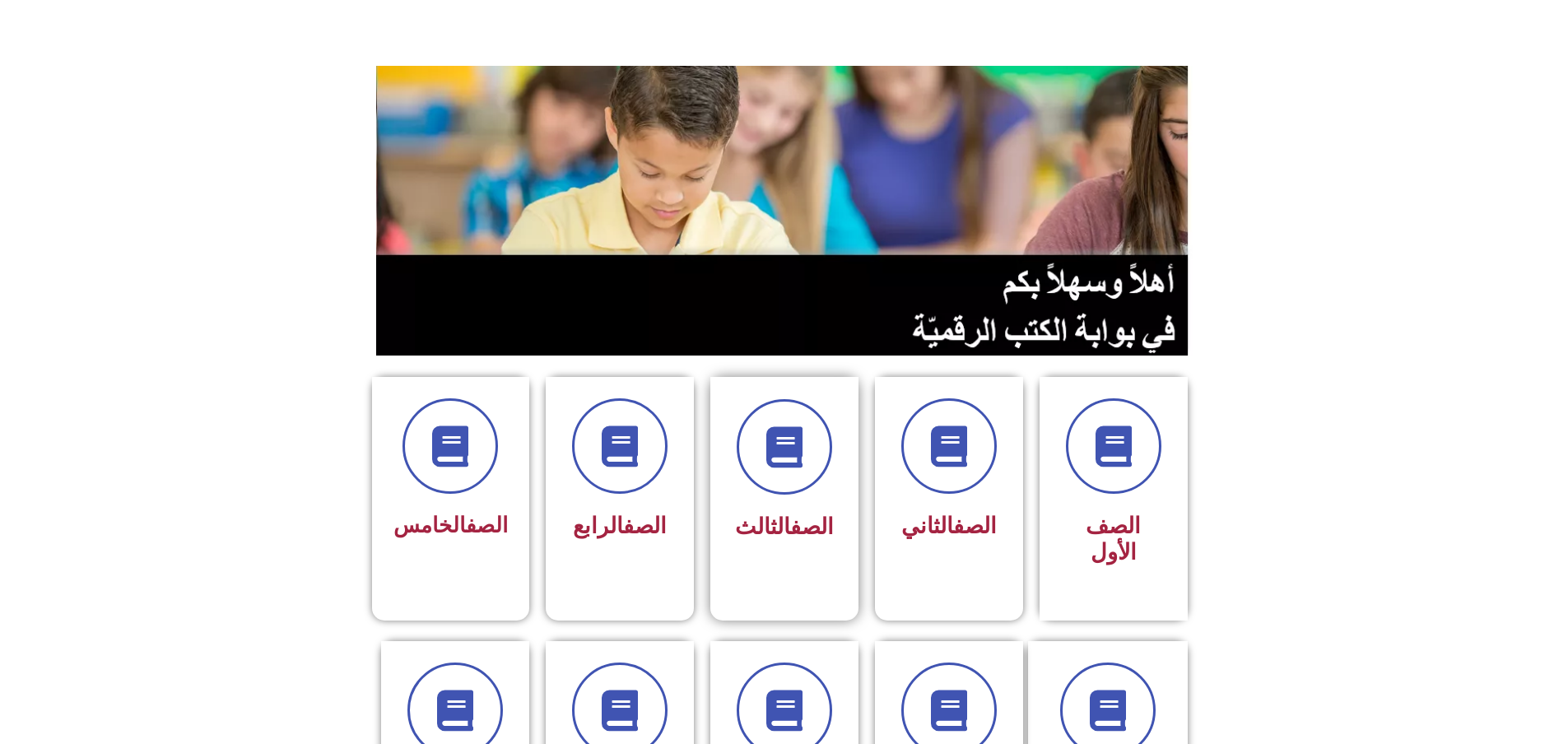
scroll to position [247, 0]
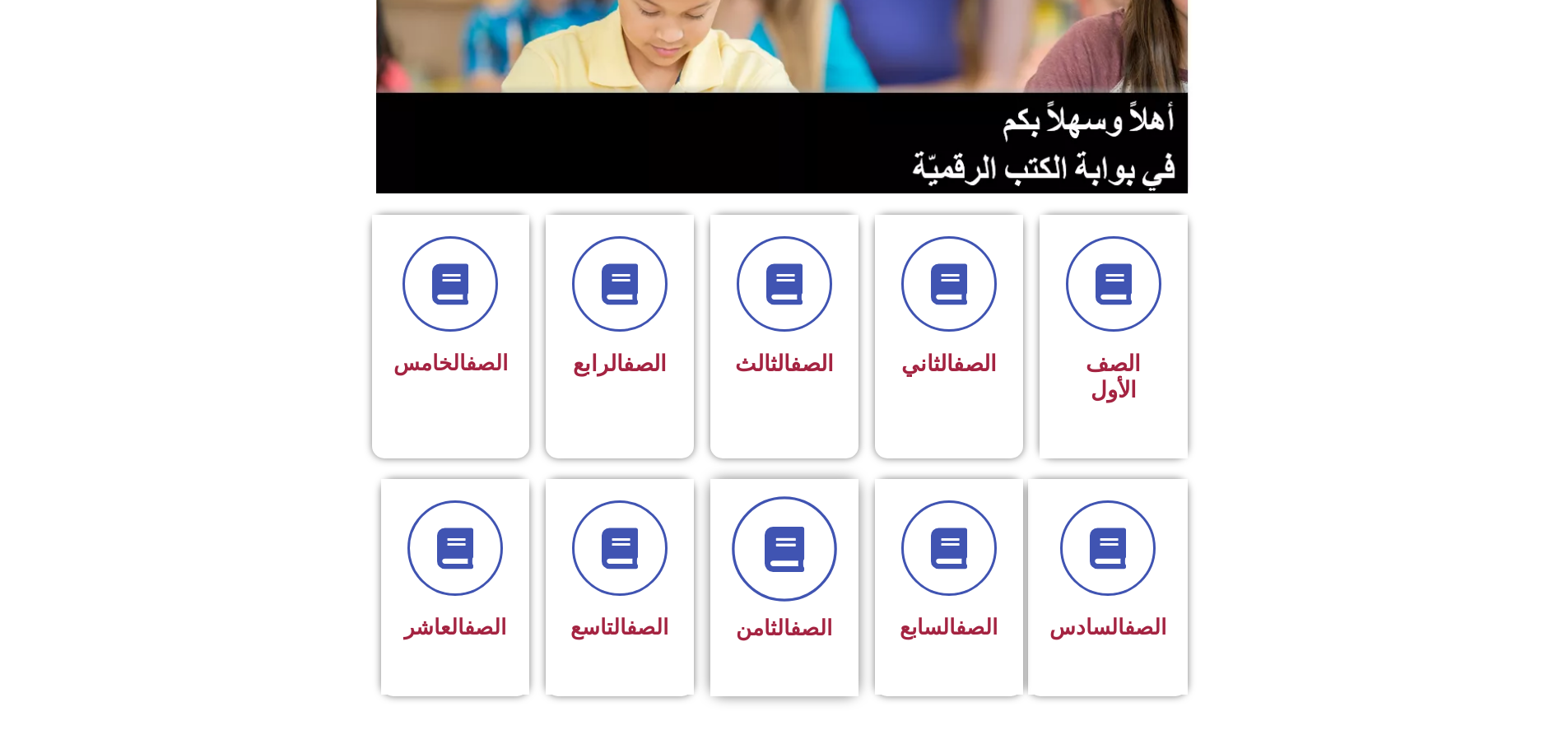
click at [764, 526] on icon at bounding box center [784, 549] width 45 height 45
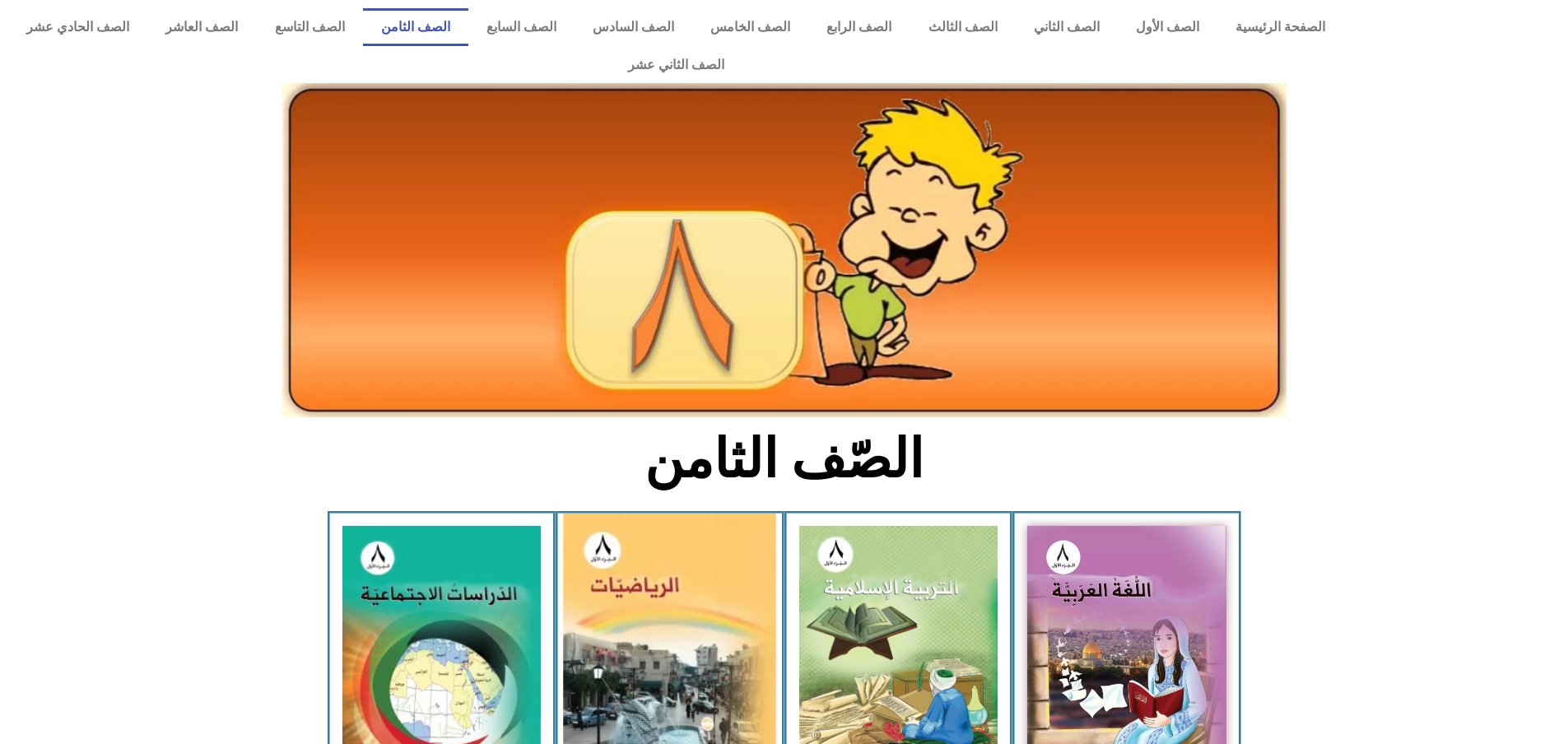
click at [650, 588] on img at bounding box center [670, 649] width 213 height 271
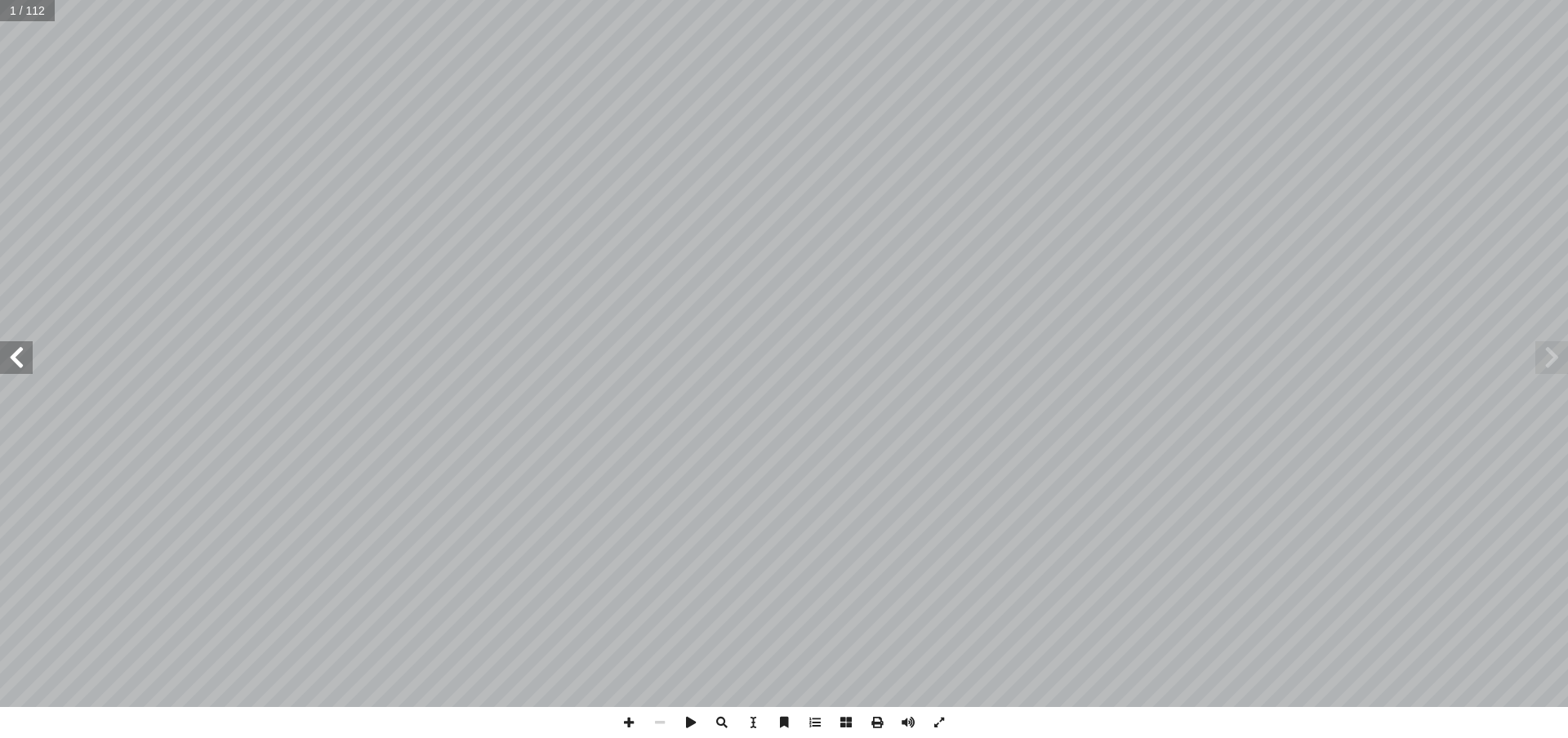
click at [8, 369] on span at bounding box center [16, 357] width 32 height 32
click at [10, 367] on span at bounding box center [16, 357] width 32 height 32
